Goal: Transaction & Acquisition: Purchase product/service

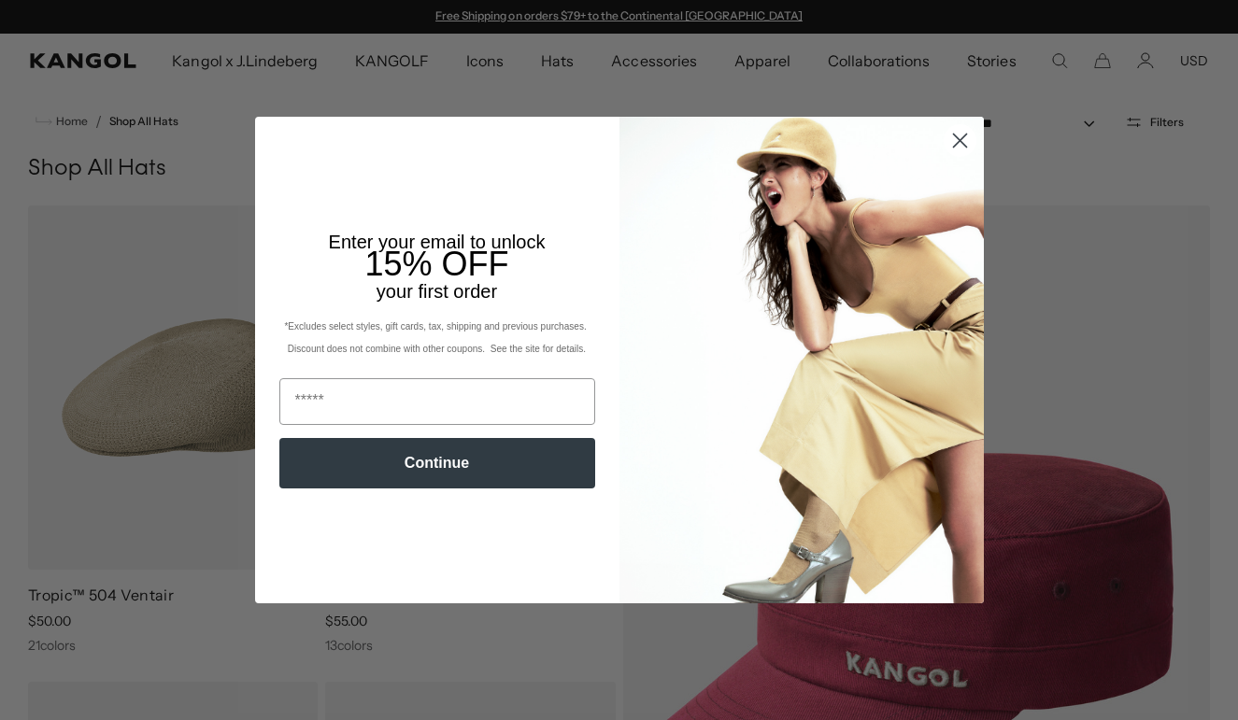
click at [957, 136] on circle "Close dialog" at bounding box center [958, 140] width 31 height 31
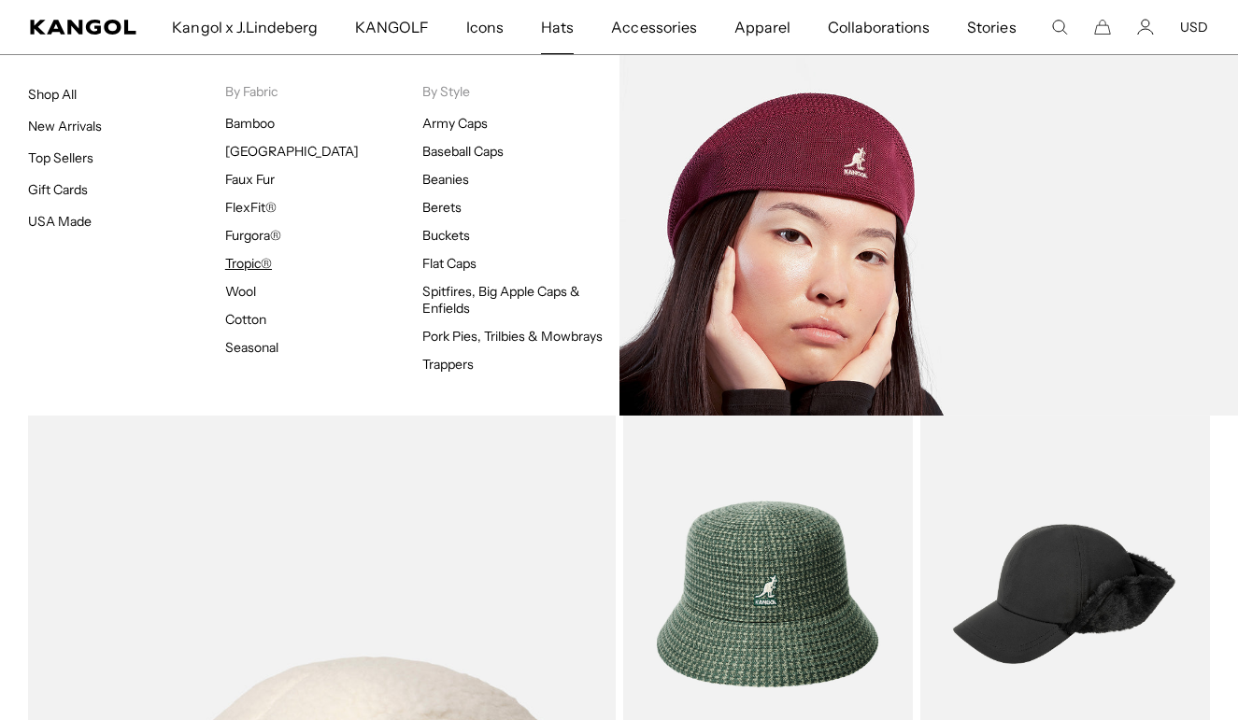
click at [252, 262] on link "Tropic®" at bounding box center [248, 263] width 47 height 17
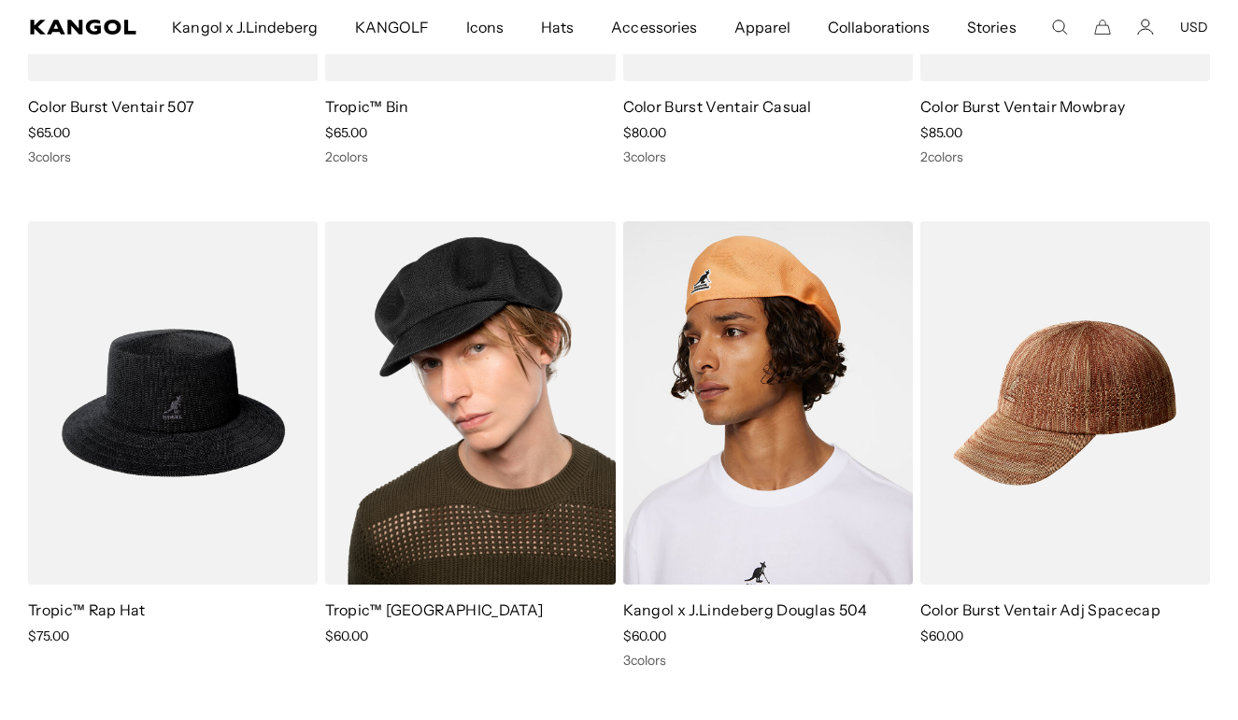
click at [418, 283] on img at bounding box center [470, 403] width 290 height 364
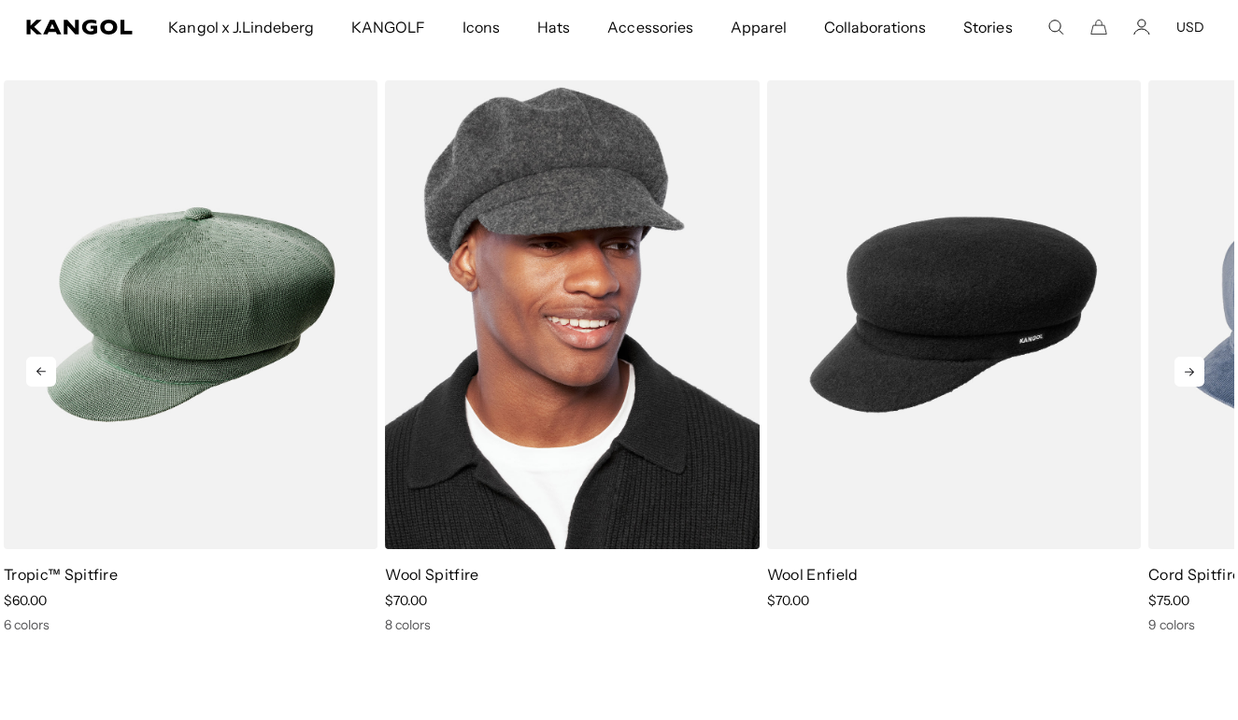
scroll to position [1170, 0]
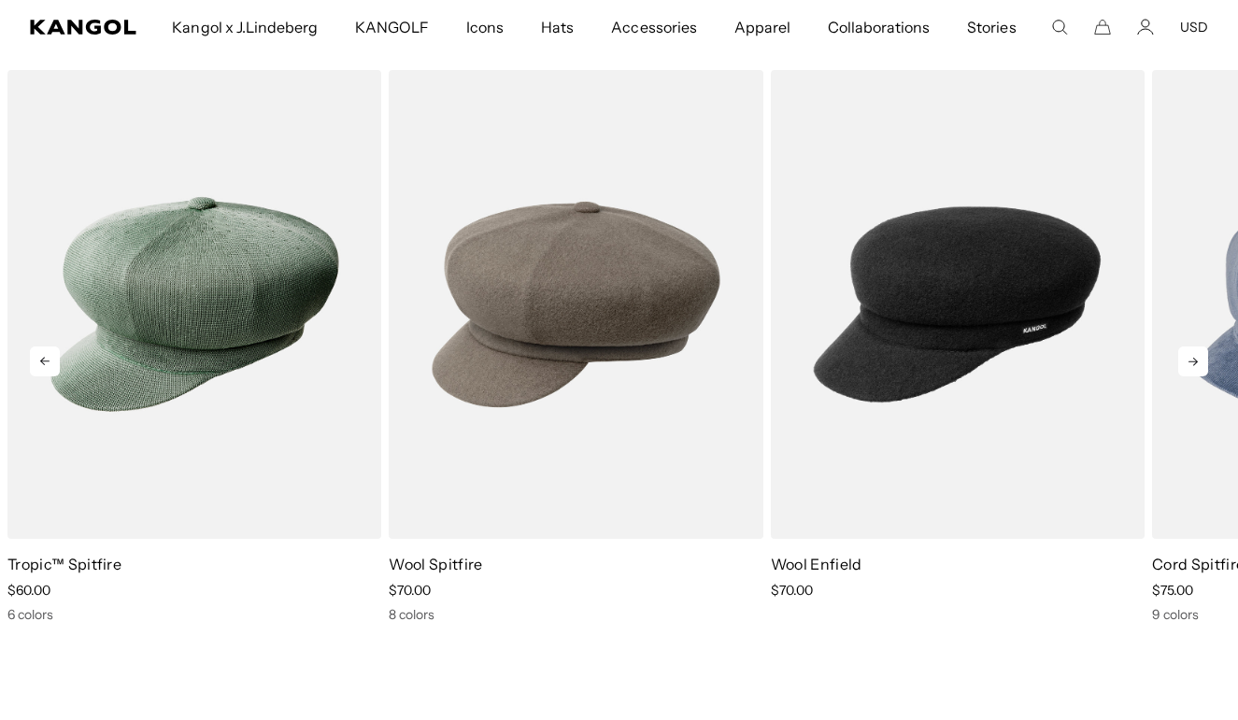
click at [1189, 355] on icon at bounding box center [1193, 362] width 30 height 30
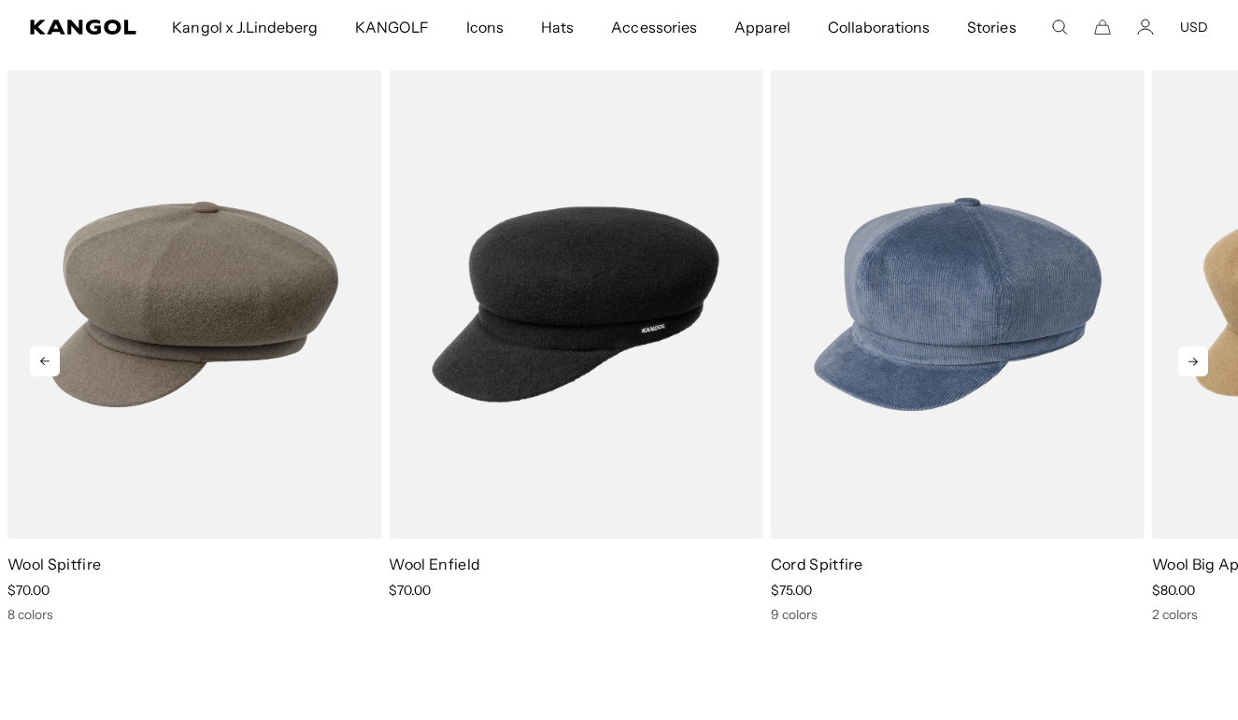
scroll to position [0, 0]
click at [1188, 355] on icon at bounding box center [1193, 362] width 30 height 30
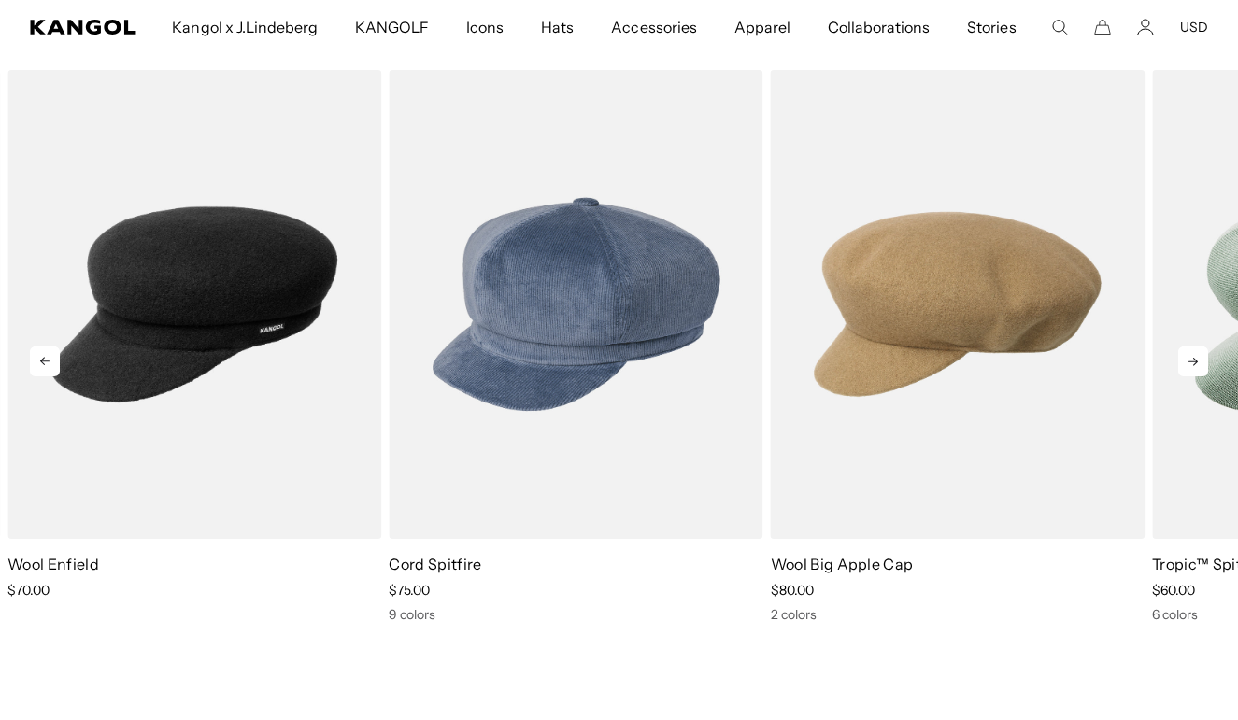
click at [1188, 355] on icon at bounding box center [1193, 362] width 30 height 30
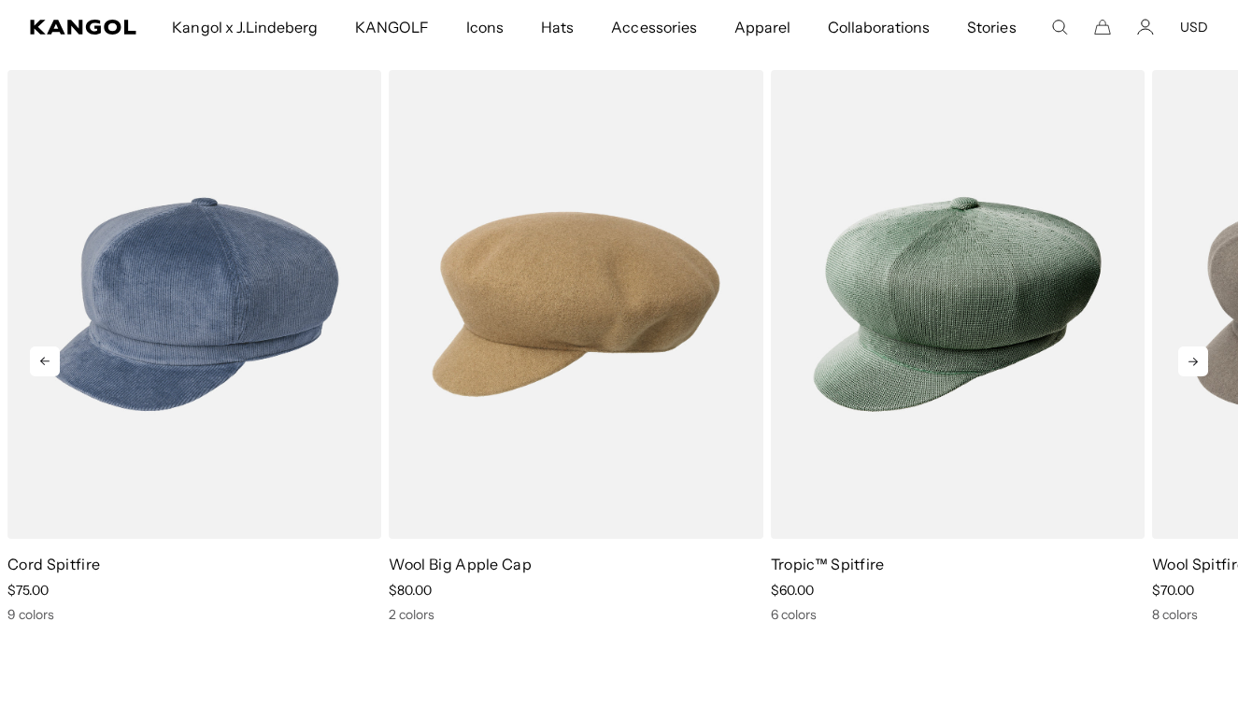
scroll to position [0, 385]
click at [1188, 355] on icon at bounding box center [1193, 362] width 30 height 30
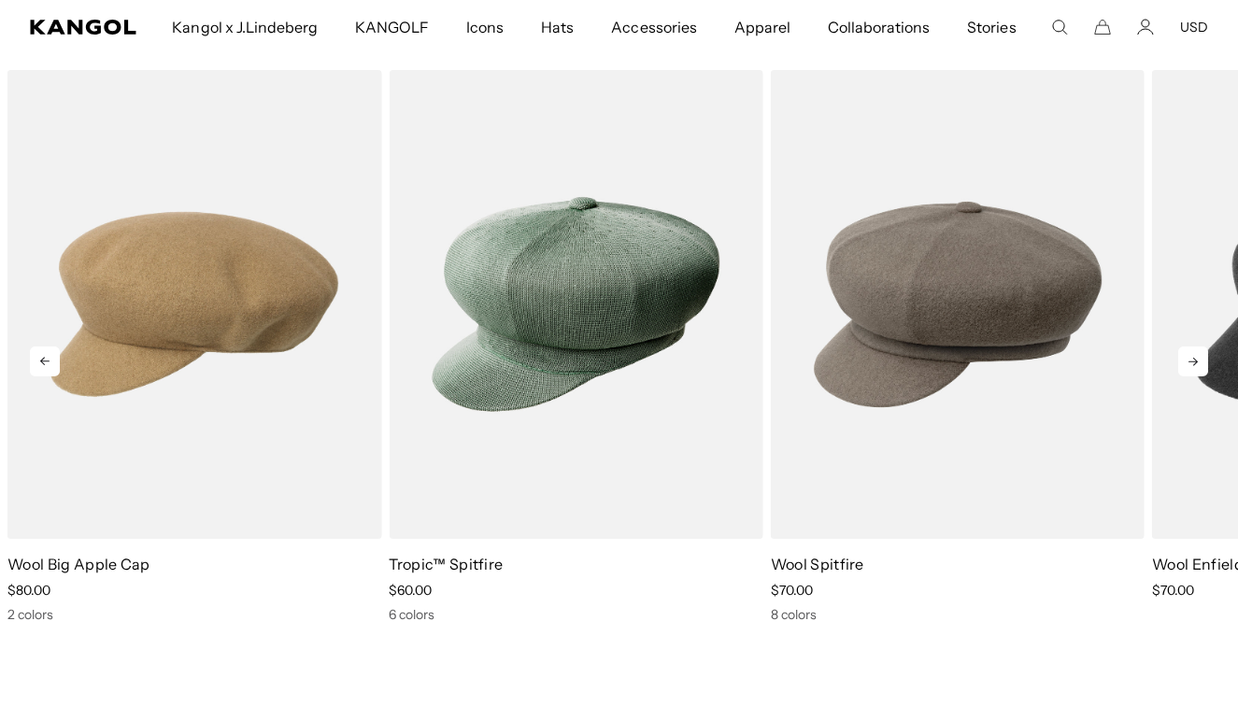
click at [1188, 355] on icon at bounding box center [1193, 362] width 30 height 30
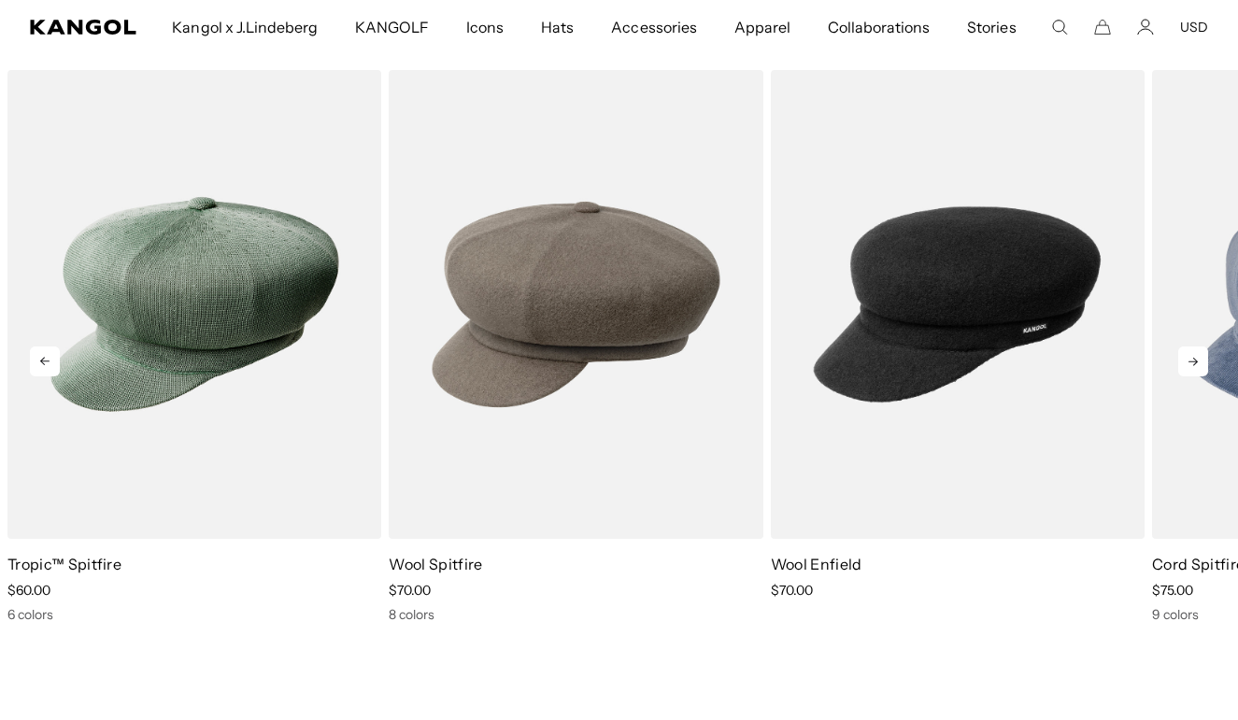
scroll to position [0, 0]
click at [1188, 355] on icon at bounding box center [1193, 362] width 30 height 30
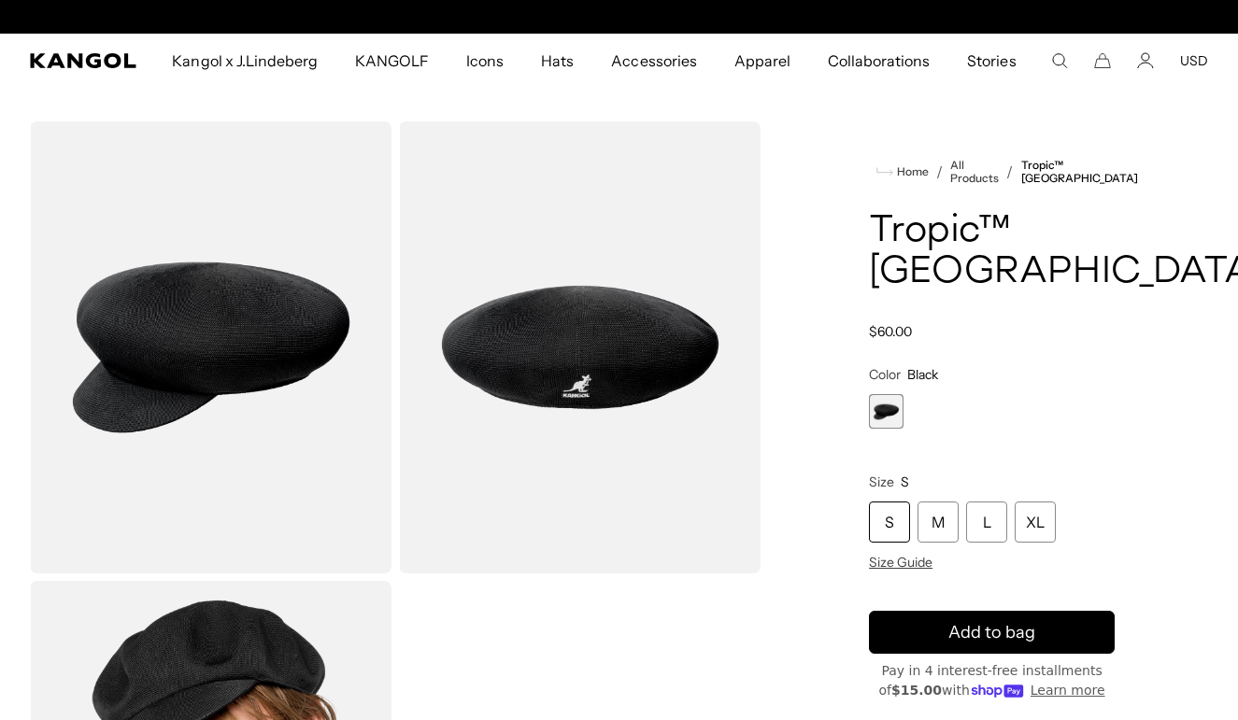
scroll to position [0, 385]
